Goal: Book appointment/travel/reservation

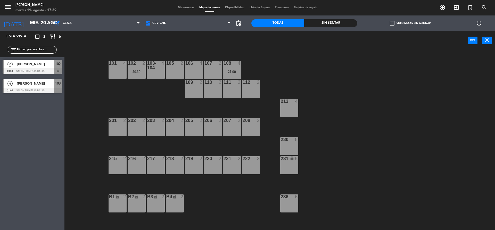
click at [45, 28] on div "[DATE] mié. 20 ago. arrow_drop_down" at bounding box center [26, 23] width 52 height 11
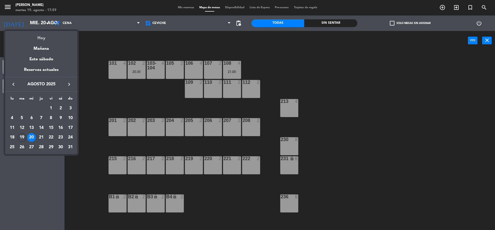
click at [49, 38] on div "Hoy" at bounding box center [41, 36] width 72 height 11
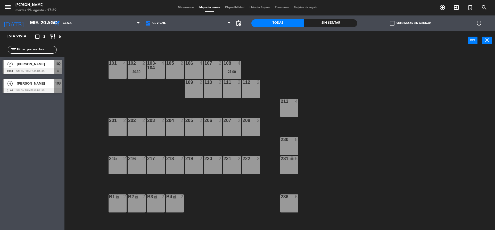
type input "[DATE] ago."
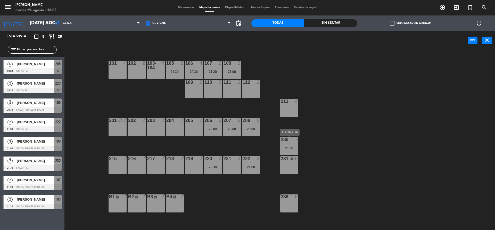
click at [294, 149] on div "21:30" at bounding box center [289, 148] width 18 height 4
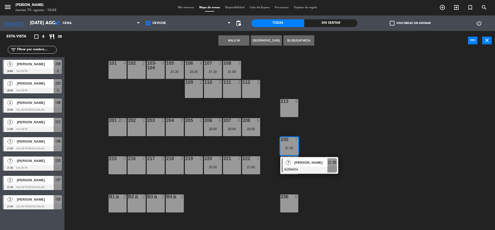
click at [315, 131] on div "101 4 102 2 103-104 4 105 2 21:30 106 4 20:30 107 2 21:30 108 3 21:00 109 2 110…" at bounding box center [281, 142] width 425 height 180
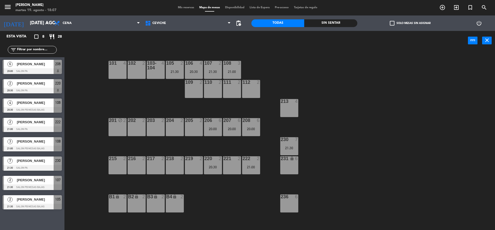
click at [96, 91] on div "101 4 102 2 103-104 4 105 2 21:30 106 4 20:30 107 2 21:30 108 3 21:00 109 2 110…" at bounding box center [281, 142] width 425 height 180
drag, startPoint x: 209, startPoint y: 130, endPoint x: 207, endPoint y: 133, distance: 3.8
click at [208, 131] on div "20:00" at bounding box center [213, 129] width 18 height 4
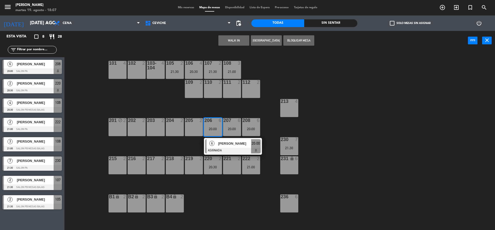
click at [172, 147] on div "101 4 102 2 103-104 4 105 2 21:30 106 4 20:30 107 2 21:30 108 3 21:00 109 2 110…" at bounding box center [281, 142] width 425 height 180
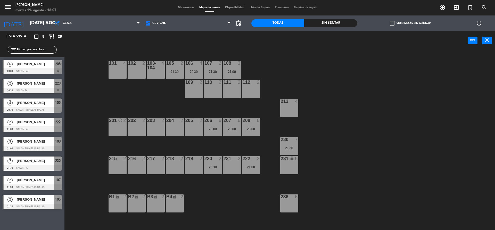
click at [444, 141] on div "101 4 102 2 103-104 4 105 2 21:30 106 4 20:30 107 2 21:30 108 3 21:00 109 2 110…" at bounding box center [281, 142] width 425 height 180
click at [170, 75] on div "105 2 21:30" at bounding box center [175, 70] width 18 height 18
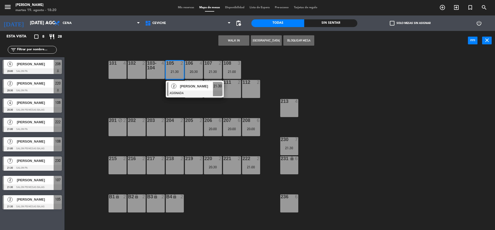
click at [150, 86] on div "101 4 102 2 103-104 4 105 2 21:30 2 [PERSON_NAME] ASIGNADA 21:30 106 4 20:30 10…" at bounding box center [281, 142] width 425 height 180
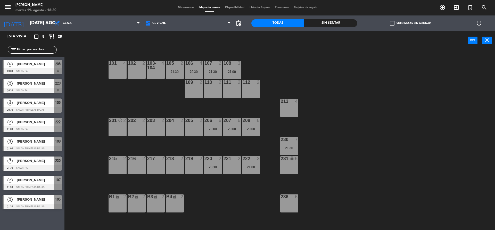
click at [287, 150] on div "21:30" at bounding box center [289, 148] width 18 height 4
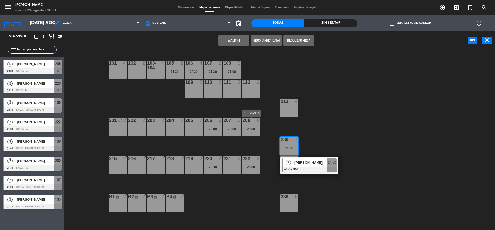
click at [253, 131] on div "208 6 20:00" at bounding box center [251, 127] width 18 height 18
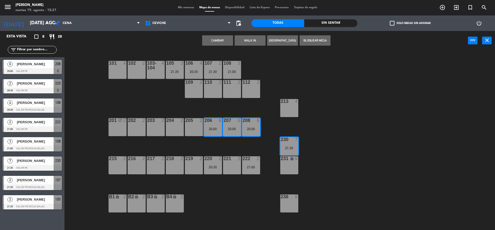
click at [281, 128] on div "101 4 102 2 103-104 4 105 2 21:30 106 4 20:30 107 2 21:30 108 3 21:00 109 2 110…" at bounding box center [281, 142] width 425 height 180
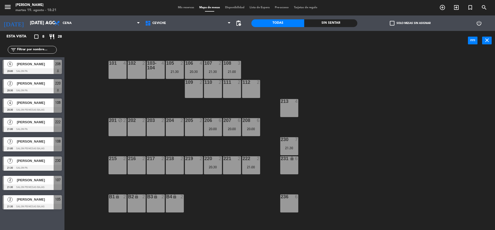
click at [261, 129] on div "101 4 102 2 103-104 4 105 2 21:30 106 4 20:30 107 2 21:30 108 3 21:00 109 2 110…" at bounding box center [281, 142] width 425 height 180
click at [252, 130] on div "20:00" at bounding box center [251, 129] width 18 height 4
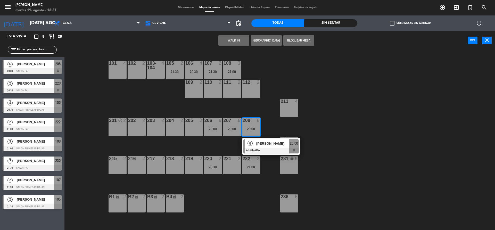
click at [280, 130] on div "101 4 102 2 103-104 4 105 2 21:30 106 4 20:30 107 2 21:30 108 3 21:00 109 2 110…" at bounding box center [281, 142] width 425 height 180
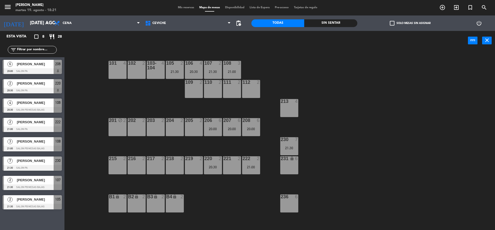
click at [253, 171] on div "222 2 21:00" at bounding box center [251, 165] width 18 height 18
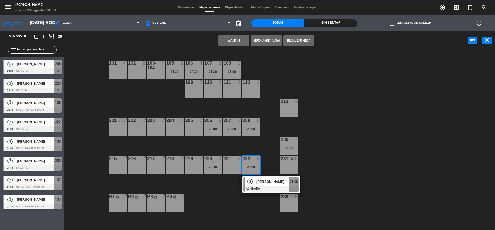
click at [221, 181] on div "101 4 102 2 103-104 4 105 2 21:30 106 4 20:30 107 2 21:30 108 3 21:00 109 2 110…" at bounding box center [281, 142] width 425 height 180
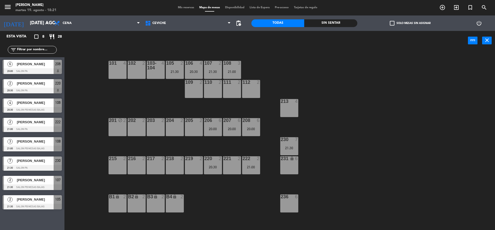
click at [215, 169] on div "220 2 20:30" at bounding box center [213, 165] width 18 height 18
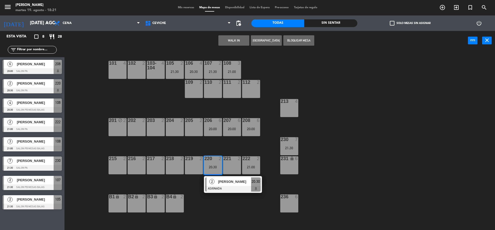
click at [240, 209] on div "101 4 102 2 103-104 4 105 2 21:30 106 4 20:30 107 2 21:30 108 3 21:00 109 2 110…" at bounding box center [281, 142] width 425 height 180
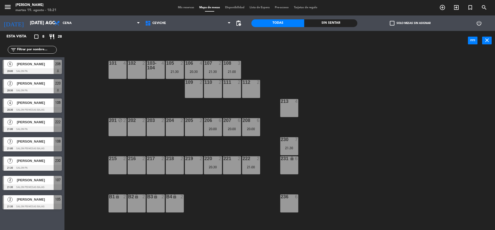
click at [231, 69] on div "108 3 21:00" at bounding box center [232, 70] width 18 height 18
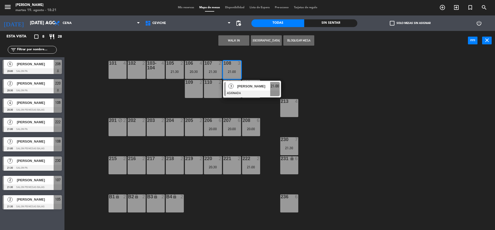
click at [272, 62] on div "101 4 102 2 103-104 4 105 2 21:30 106 4 20:30 107 2 21:30 108 3 21:00 3 [PERSON…" at bounding box center [281, 142] width 425 height 180
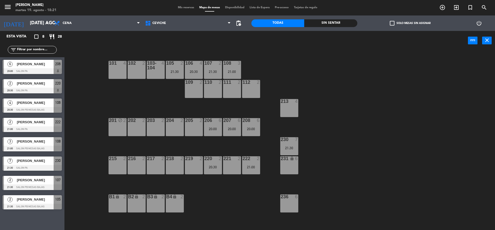
click at [217, 69] on div "107 2 21:30" at bounding box center [213, 70] width 18 height 18
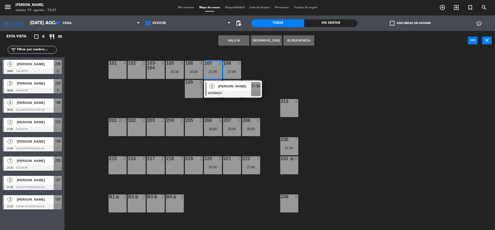
click at [178, 94] on div "101 4 102 2 103-104 4 105 2 21:30 106 4 20:30 107 2 21:30 2 [PERSON_NAME] ASIGN…" at bounding box center [281, 142] width 425 height 180
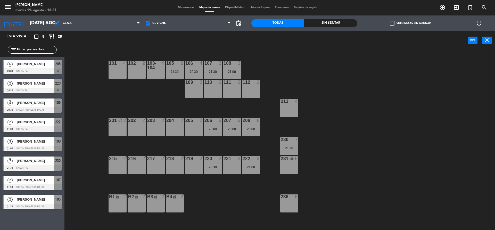
click at [191, 73] on div "20:30" at bounding box center [194, 72] width 18 height 4
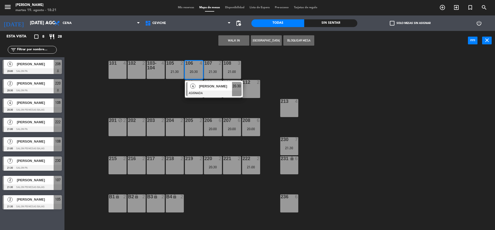
click at [175, 85] on div "101 4 102 2 103-104 4 105 2 21:30 106 4 20:30 4 [PERSON_NAME] ASIGNADA 20:30 10…" at bounding box center [281, 142] width 425 height 180
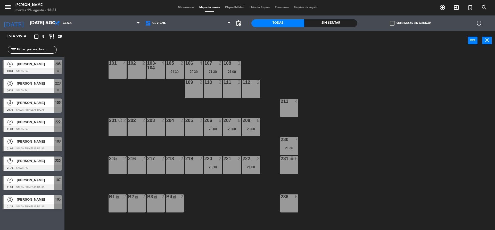
click at [178, 72] on div "21:30" at bounding box center [175, 72] width 18 height 4
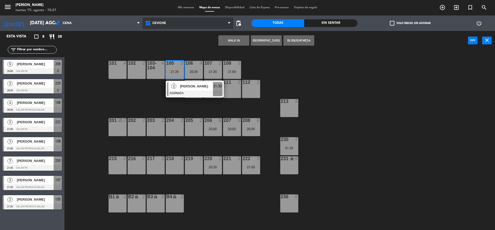
click at [231, 25] on span at bounding box center [230, 23] width 5 height 5
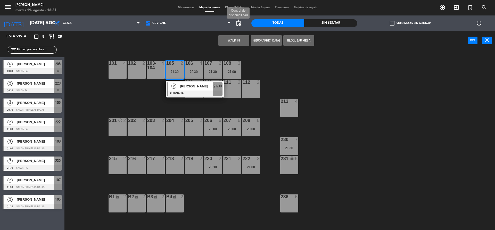
click at [236, 25] on span "pending_actions" at bounding box center [238, 23] width 6 height 6
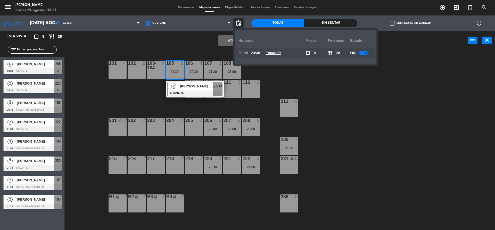
click at [273, 54] on u "Expandir" at bounding box center [272, 53] width 15 height 4
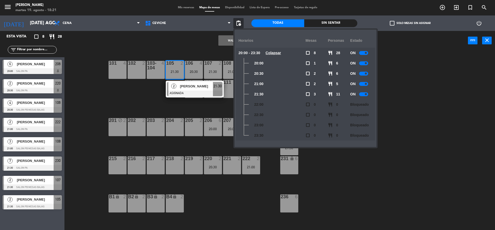
click at [422, 90] on div "101 4 102 2 103-104 4 105 2 21:30 2 [PERSON_NAME] ASIGNADA 21:30 106 4 20:30 10…" at bounding box center [281, 142] width 425 height 180
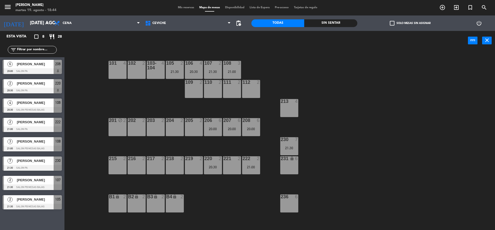
click at [76, 161] on div "101 4 102 2 103-104 4 105 2 21:30 106 4 20:30 107 2 21:30 108 3 21:00 109 2 110…" at bounding box center [281, 142] width 425 height 180
click at [246, 136] on div "208 6 20:00" at bounding box center [251, 127] width 18 height 18
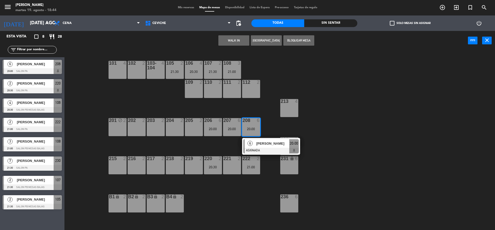
click at [221, 143] on div "101 4 102 2 103-104 4 105 2 21:30 106 4 20:30 107 2 21:30 108 3 21:00 109 2 110…" at bounding box center [281, 142] width 425 height 180
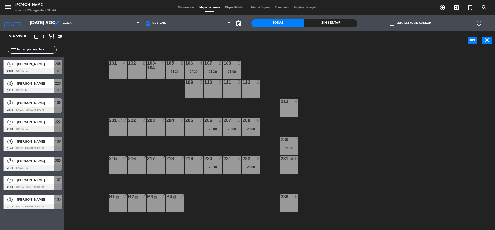
drag, startPoint x: 286, startPoint y: 149, endPoint x: 248, endPoint y: 148, distance: 37.6
click at [286, 149] on div "21:30" at bounding box center [289, 148] width 18 height 4
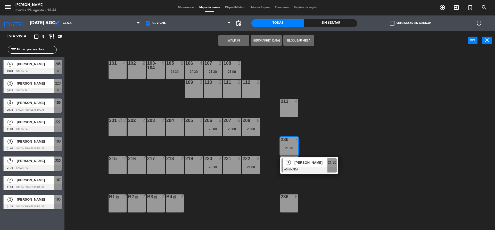
click at [246, 147] on div "101 4 102 2 103-104 4 105 2 21:30 106 4 20:30 107 2 21:30 108 3 21:00 109 2 110…" at bounding box center [281, 142] width 425 height 180
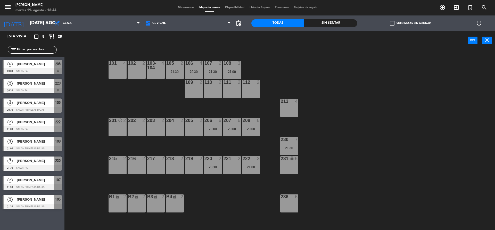
click at [217, 127] on div "20:00" at bounding box center [213, 129] width 18 height 4
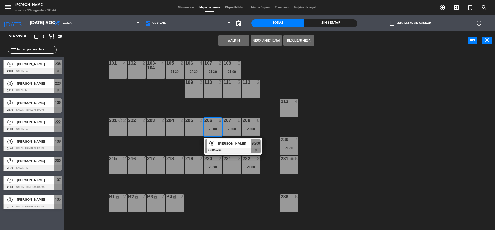
click at [179, 140] on div "101 4 102 2 103-104 4 105 2 21:30 106 4 20:30 107 2 21:30 108 3 21:00 109 2 110…" at bounding box center [281, 142] width 425 height 180
